Goal: Task Accomplishment & Management: Use online tool/utility

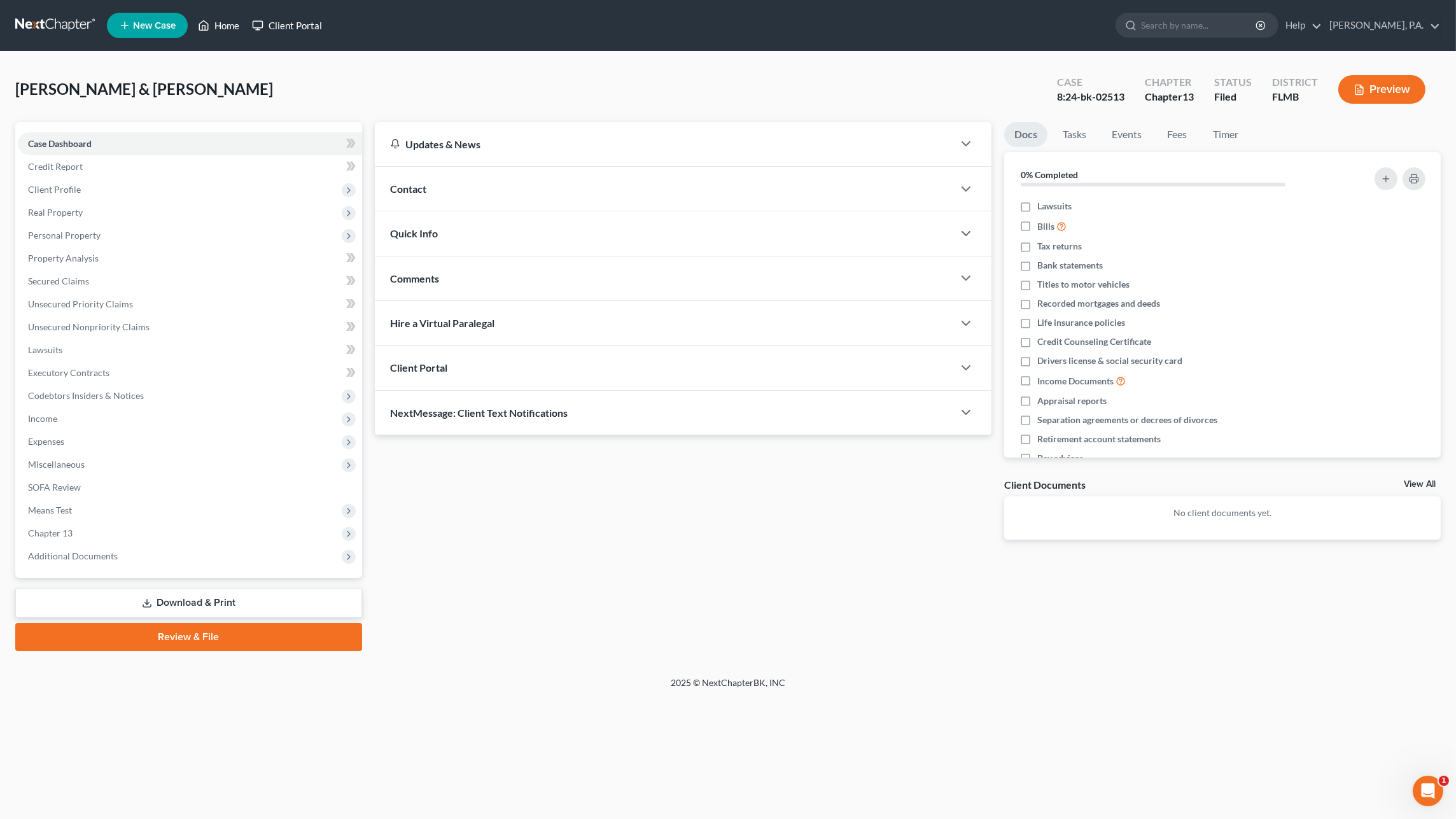
click at [229, 26] on link "Home" at bounding box center [219, 25] width 54 height 23
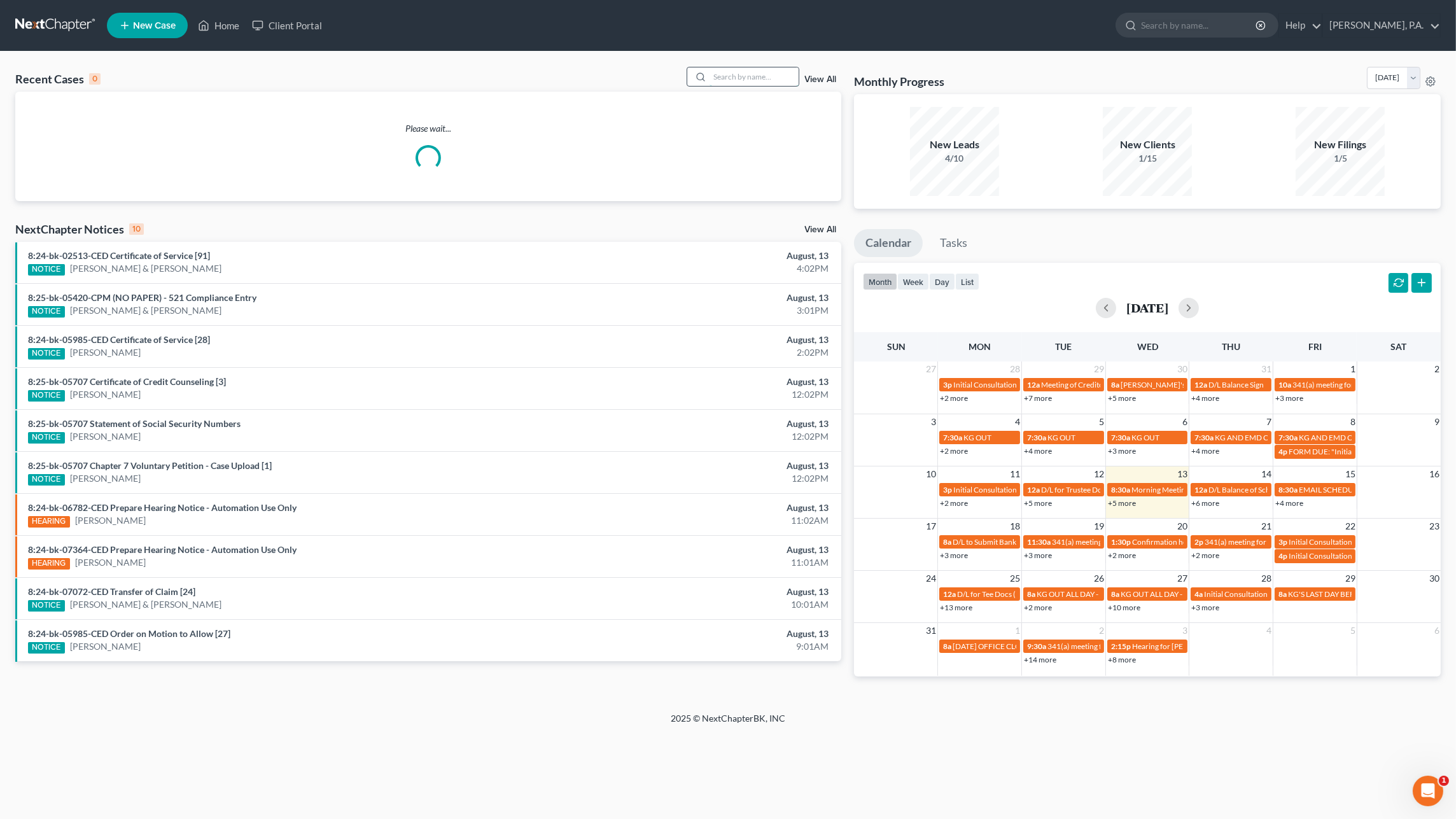
click at [753, 81] on input "search" at bounding box center [754, 76] width 89 height 18
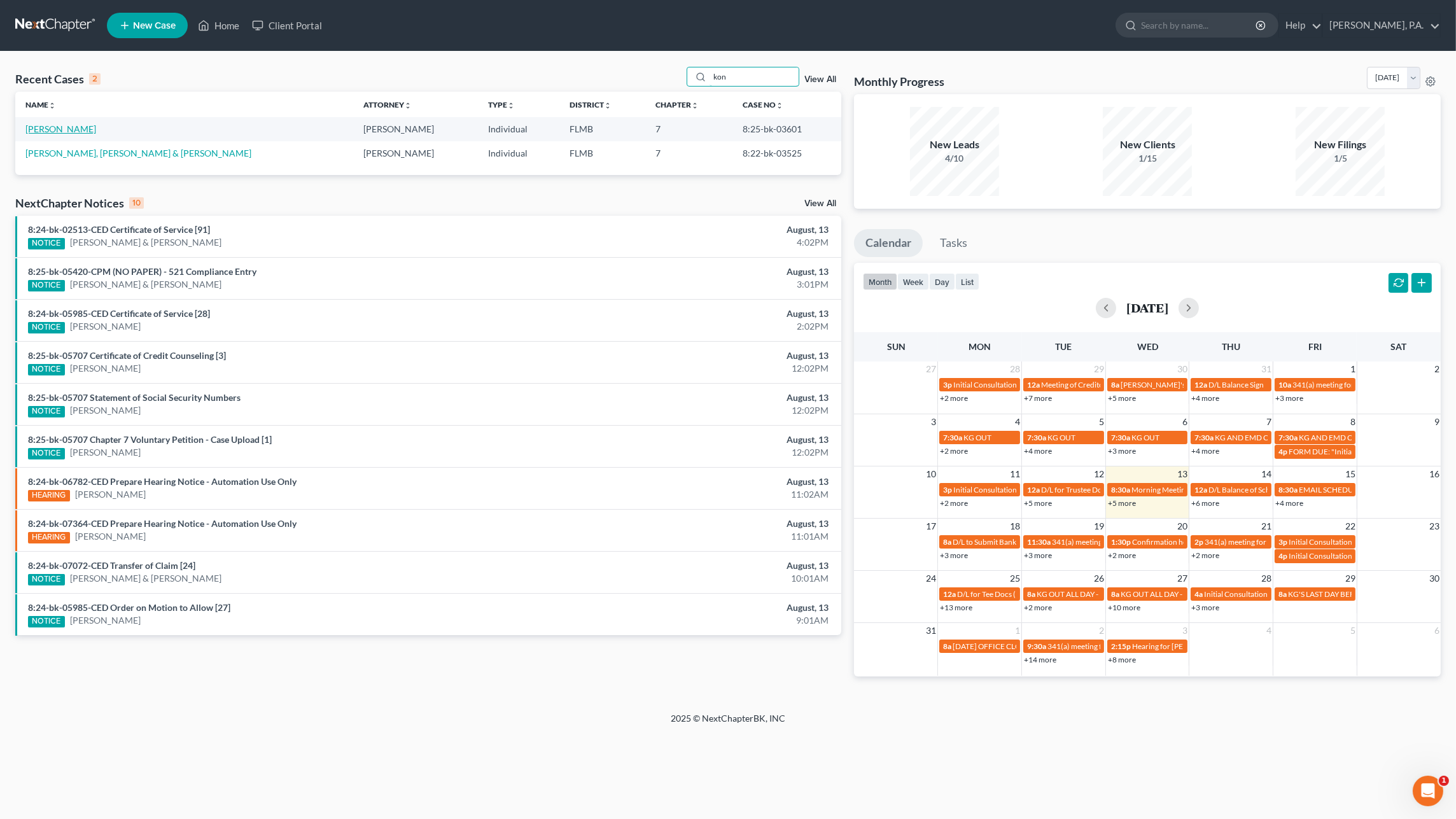
type input "kon"
click at [81, 126] on link "[PERSON_NAME]" at bounding box center [60, 129] width 71 height 11
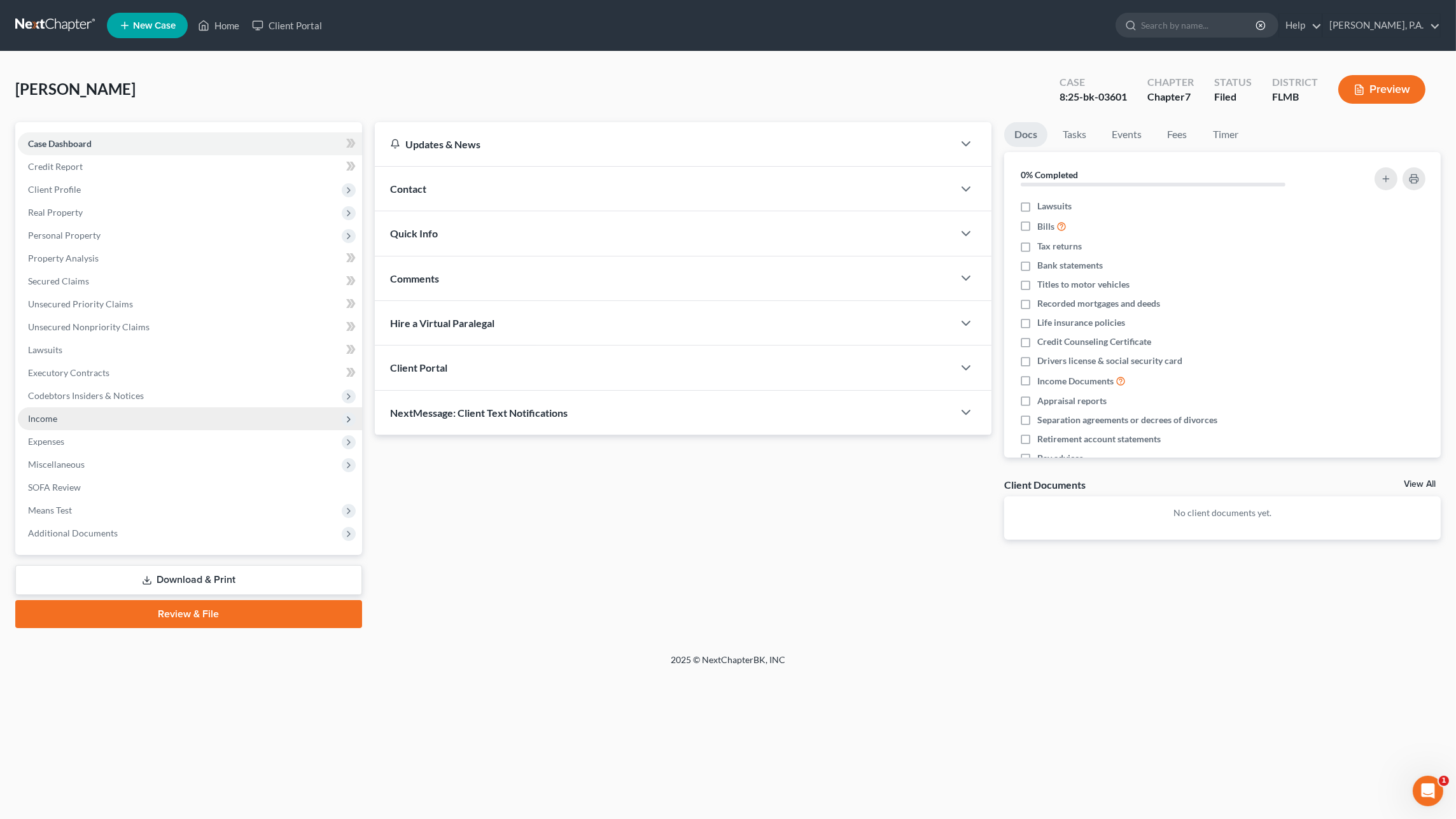
click at [74, 422] on span "Income" at bounding box center [189, 419] width 344 height 23
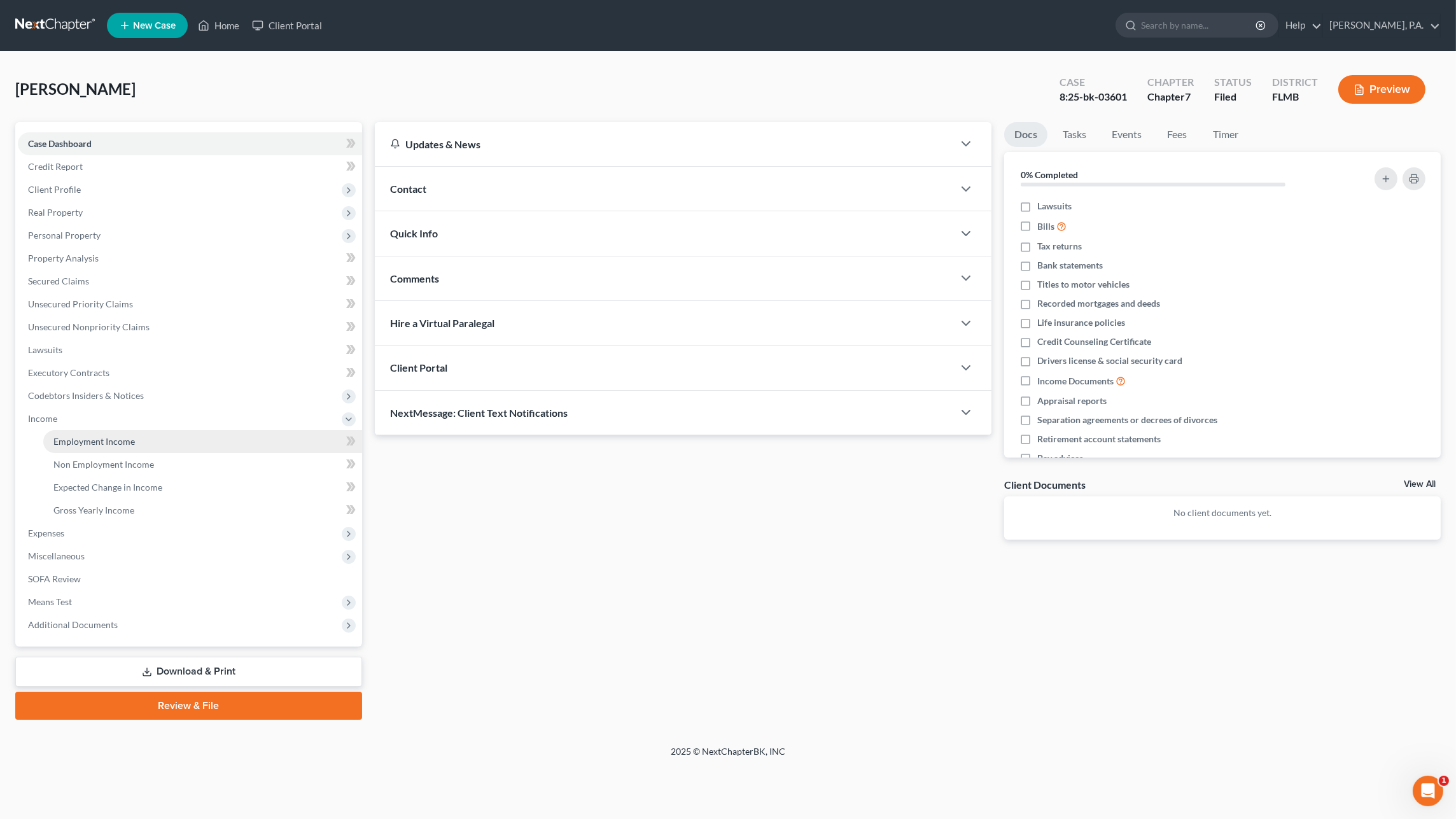
click at [82, 440] on span "Employment Income" at bounding box center [94, 441] width 81 height 11
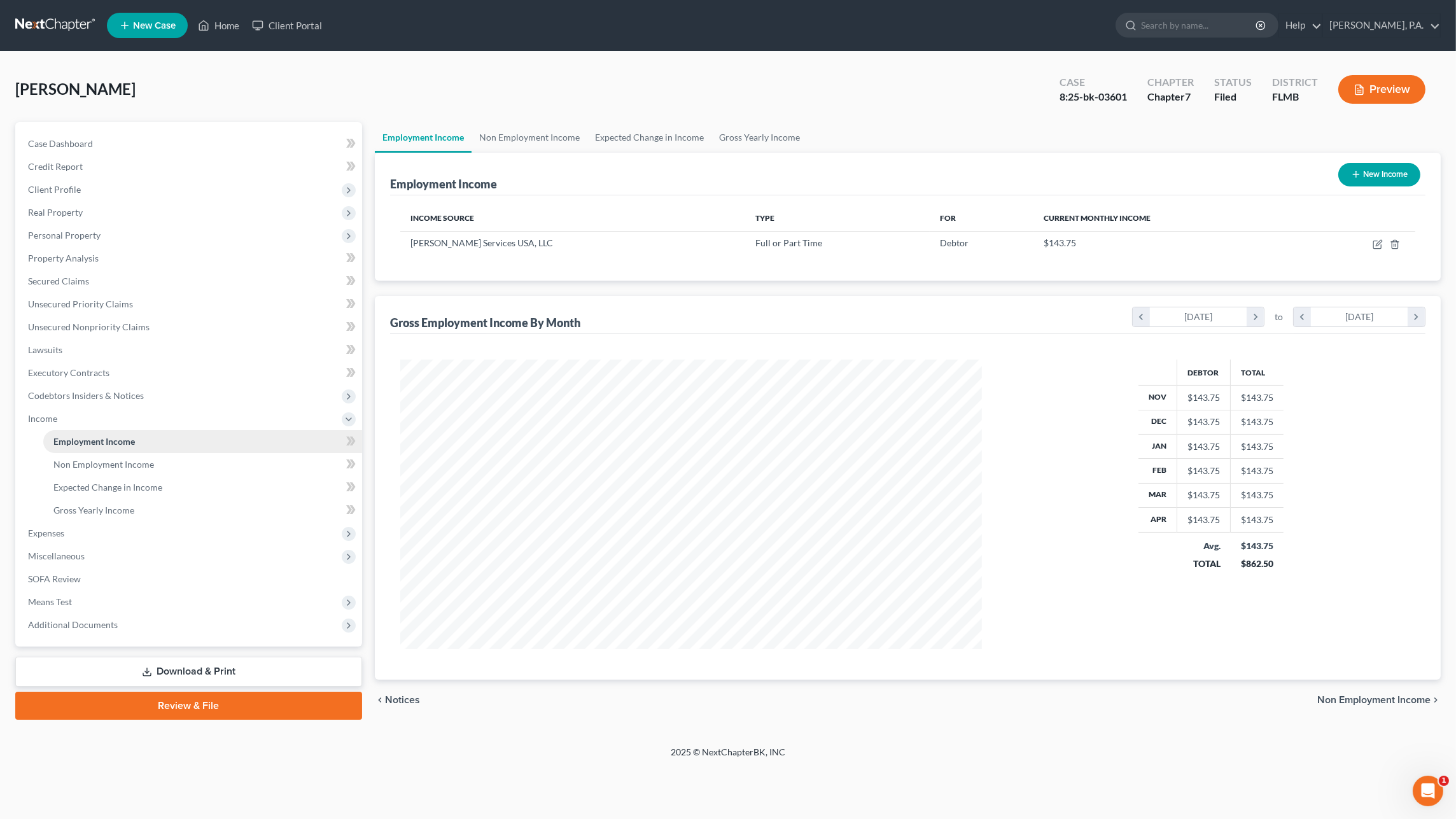
scroll to position [289, 607]
click at [107, 468] on span "Non Employment Income" at bounding box center [103, 464] width 101 height 11
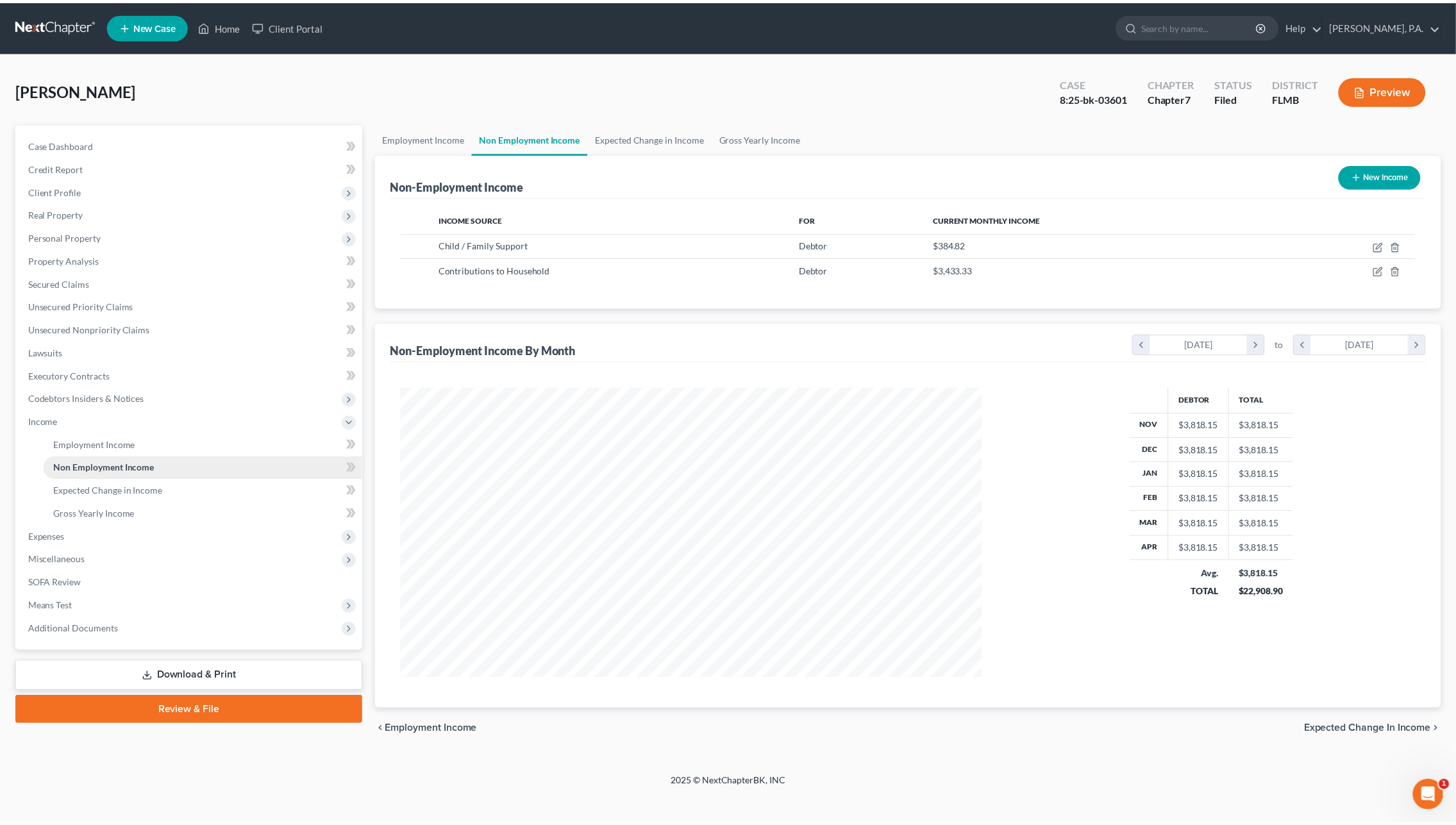
scroll to position [291, 611]
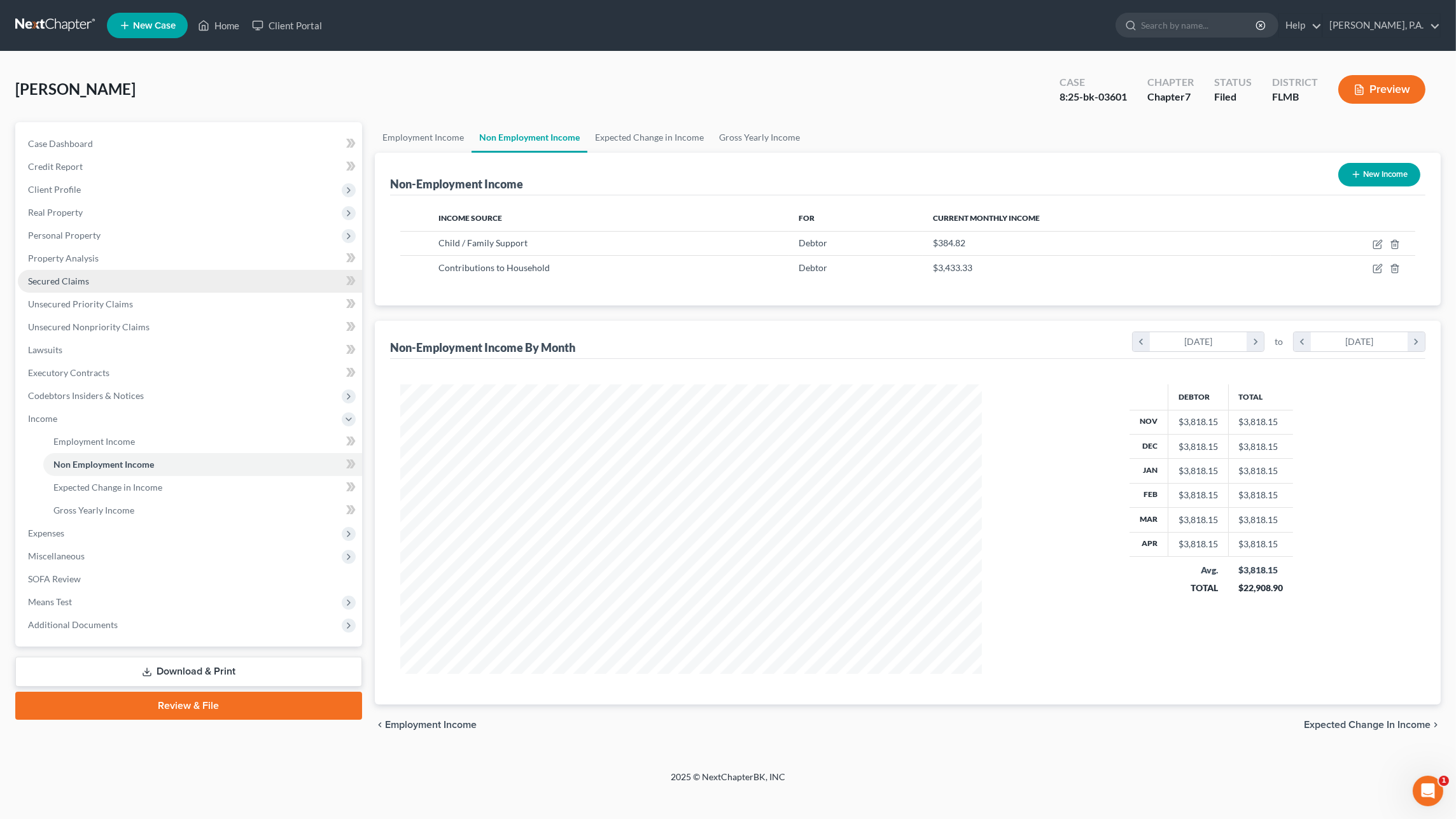
click at [60, 279] on span "Secured Claims" at bounding box center [59, 281] width 61 height 11
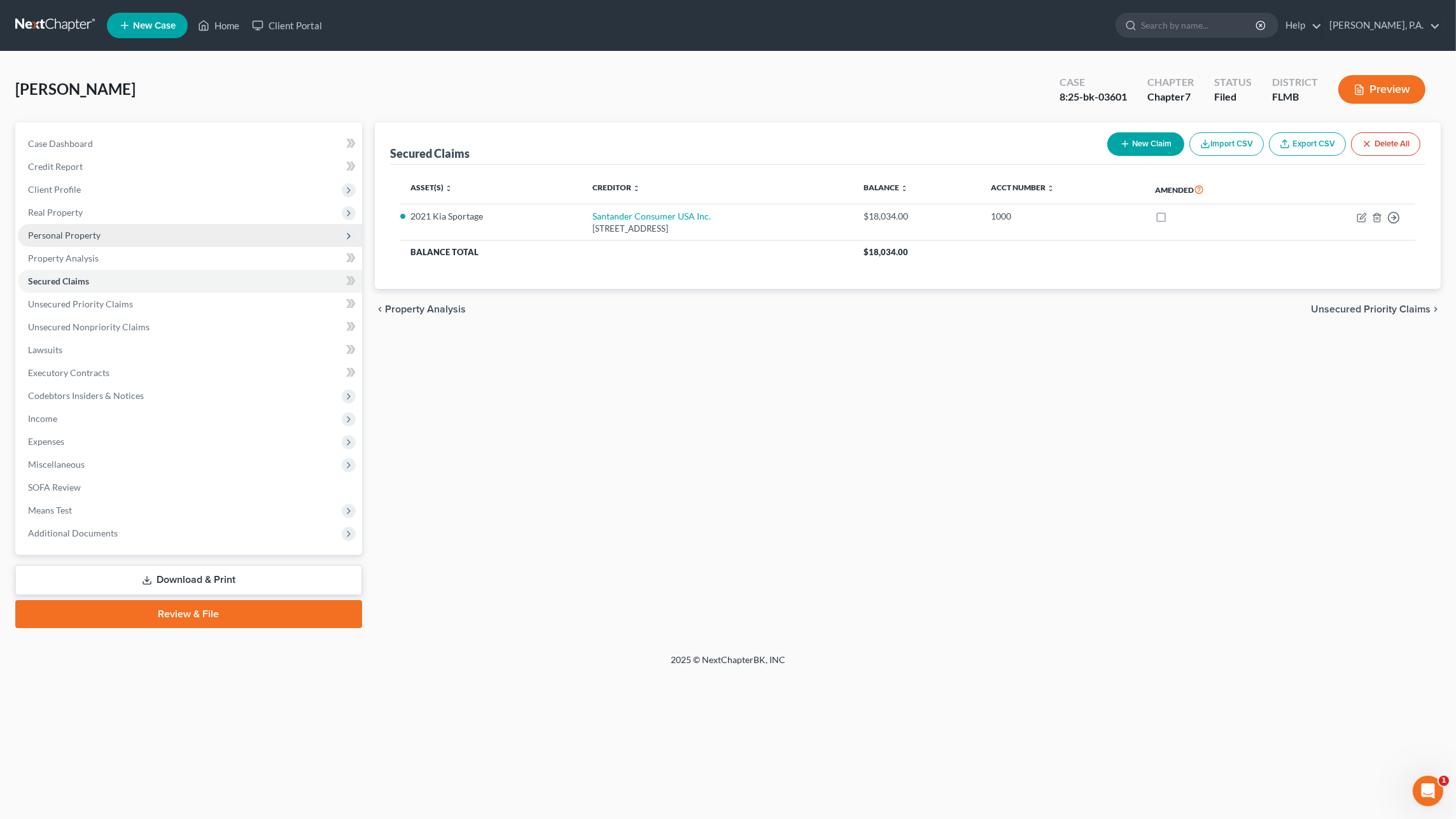
click at [60, 239] on span "Personal Property" at bounding box center [64, 235] width 73 height 11
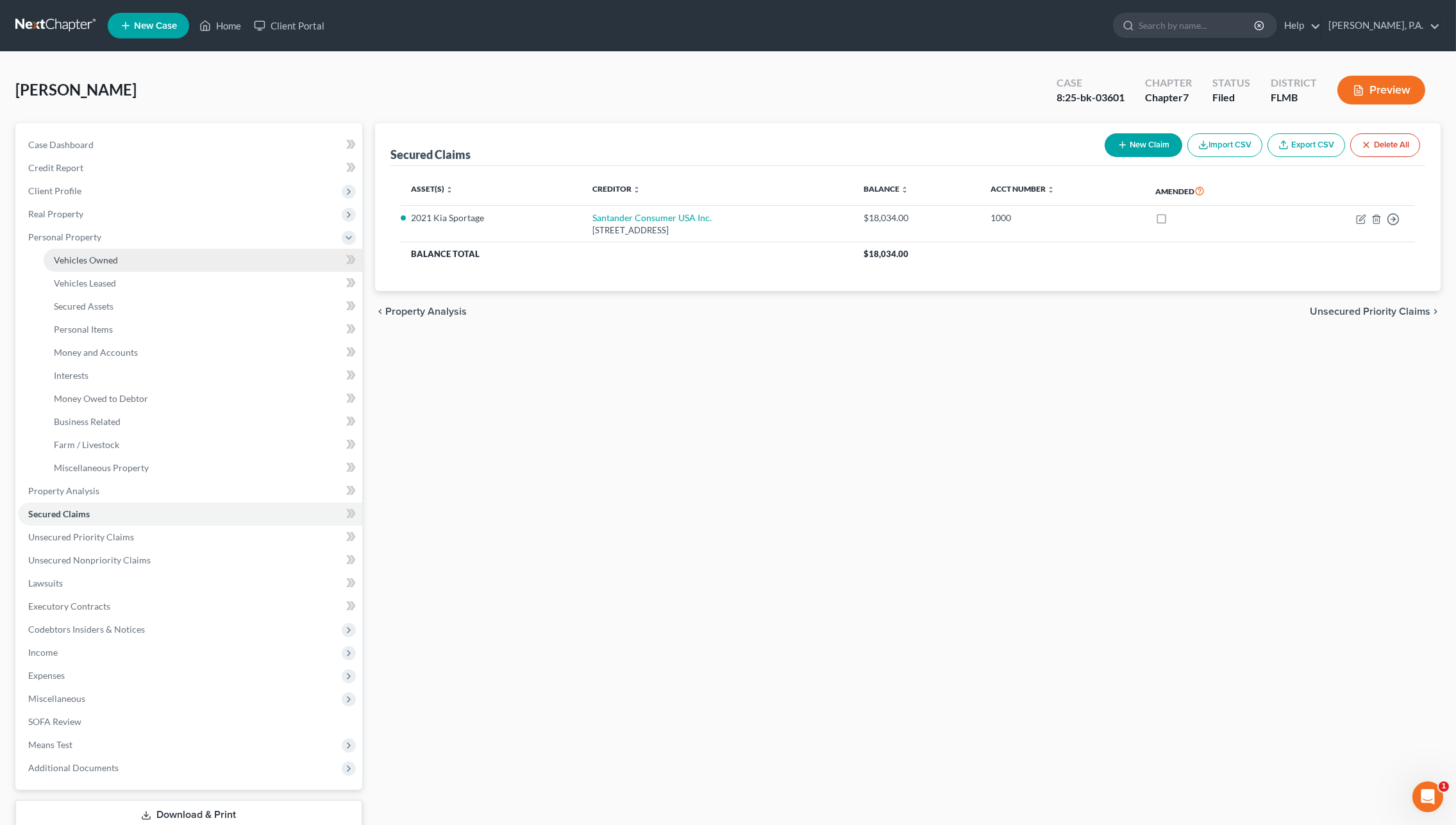
click at [69, 255] on span "Vehicles Owned" at bounding box center [86, 260] width 64 height 11
